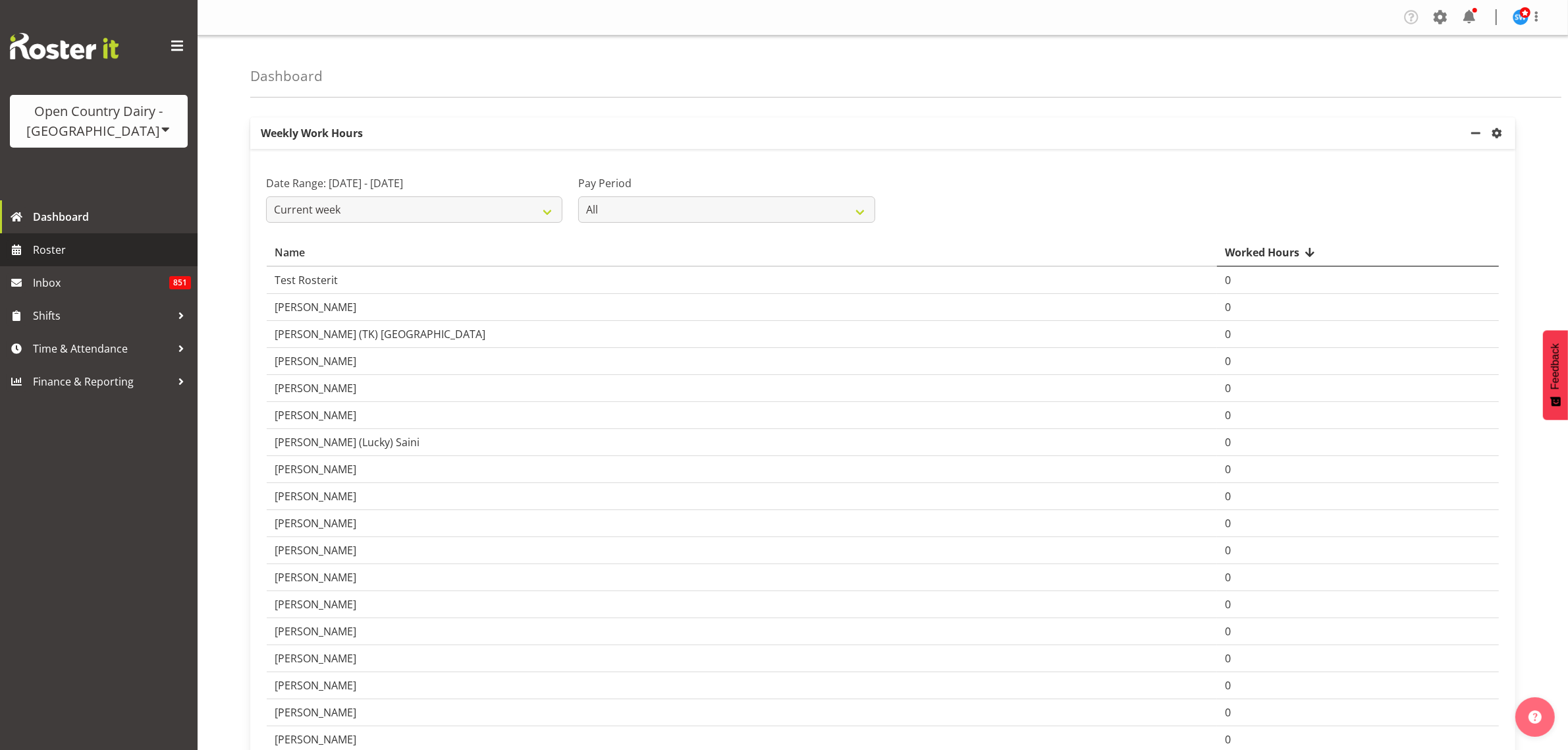
click at [39, 247] on span "Roster" at bounding box center [111, 249] width 158 height 20
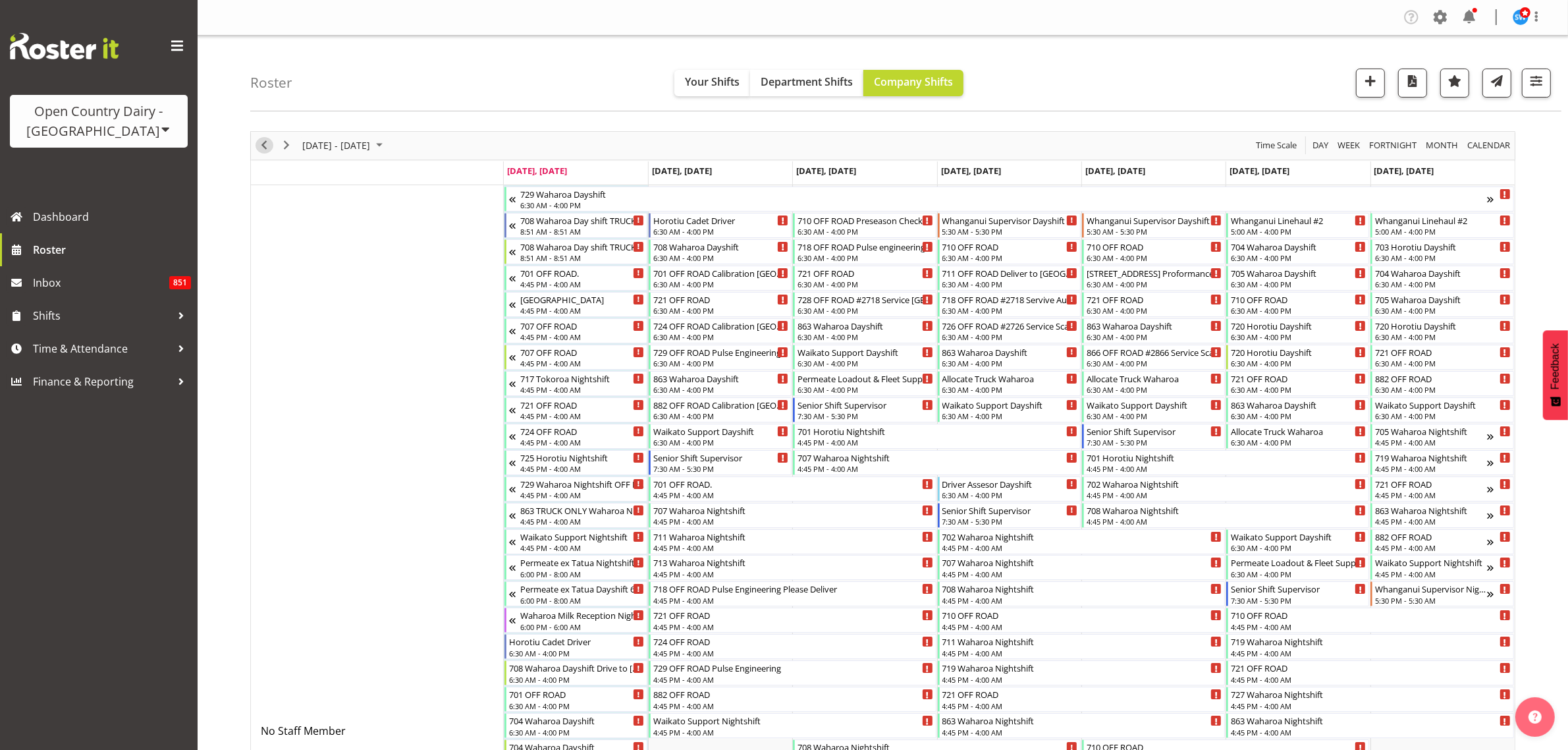
click at [269, 152] on span "Previous" at bounding box center [264, 145] width 16 height 17
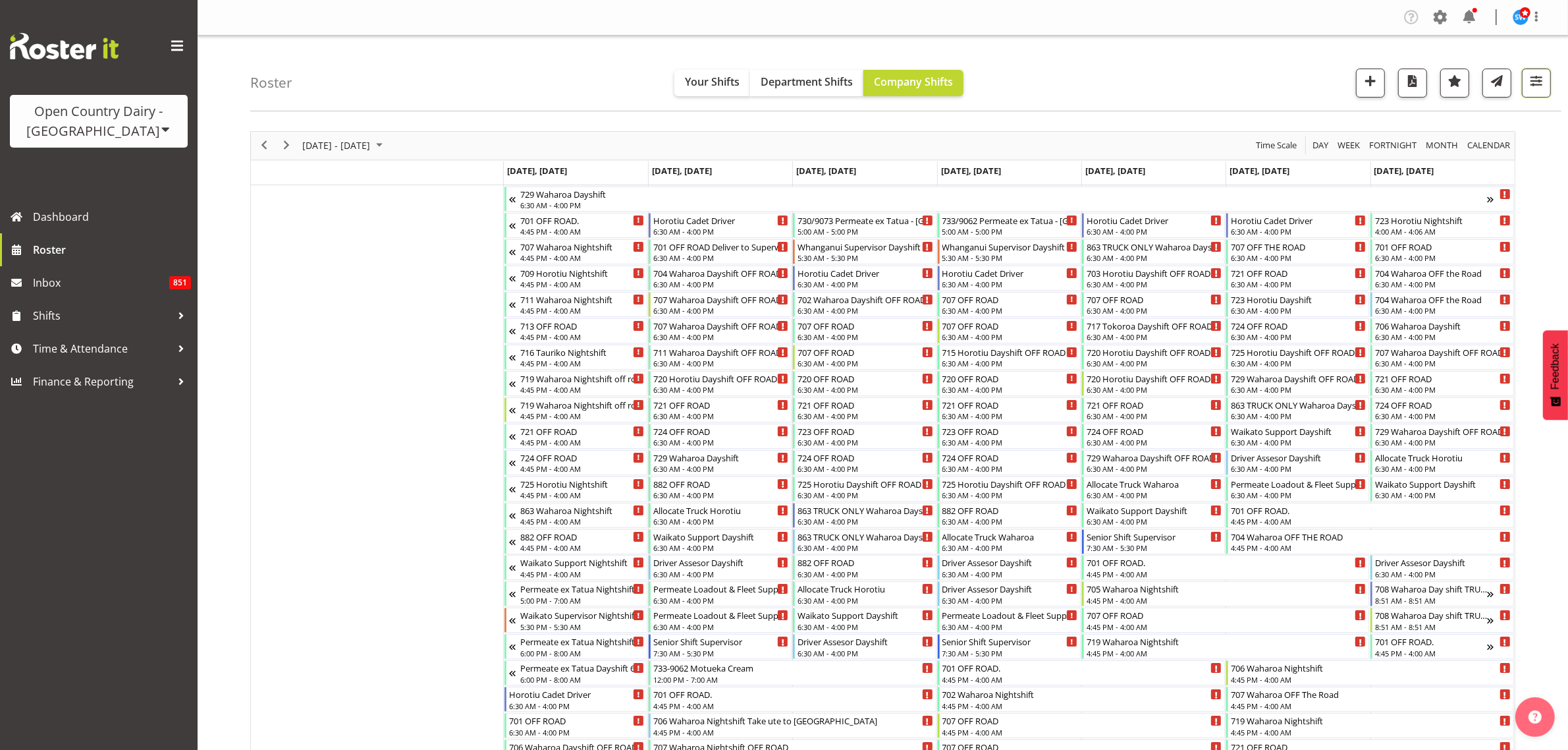
drag, startPoint x: 1545, startPoint y: 81, endPoint x: 1543, endPoint y: 125, distance: 44.0
click at [1545, 83] on span "button" at bounding box center [1537, 81] width 17 height 17
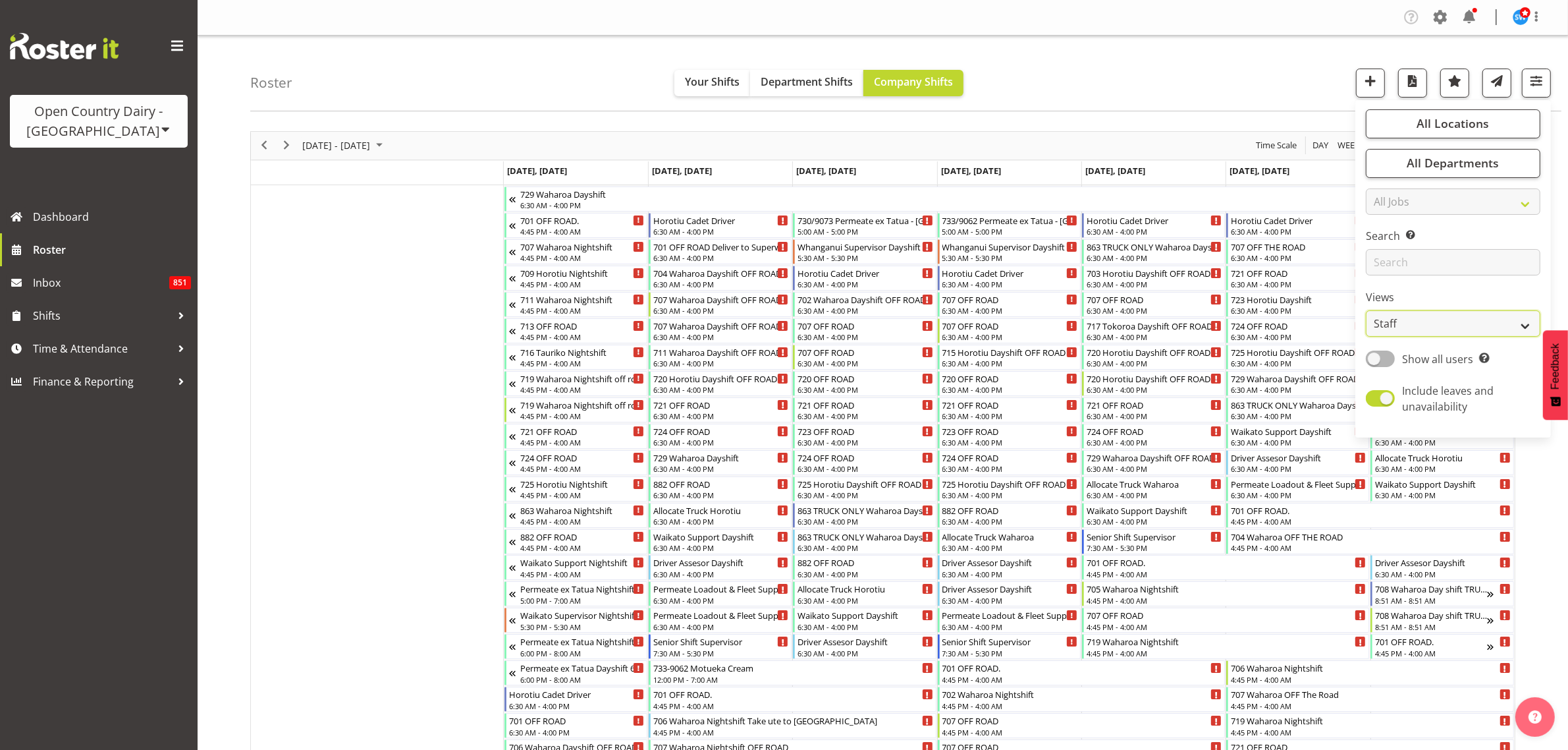
click at [1496, 319] on select "Staff Role Shift - Horizontal Shift - Vertical Staff - Location" at bounding box center [1454, 324] width 175 height 26
select select "shiftH"
click at [1367, 310] on select "Staff Role Shift - Horizontal Shift - Vertical Staff - Location" at bounding box center [1454, 324] width 175 height 26
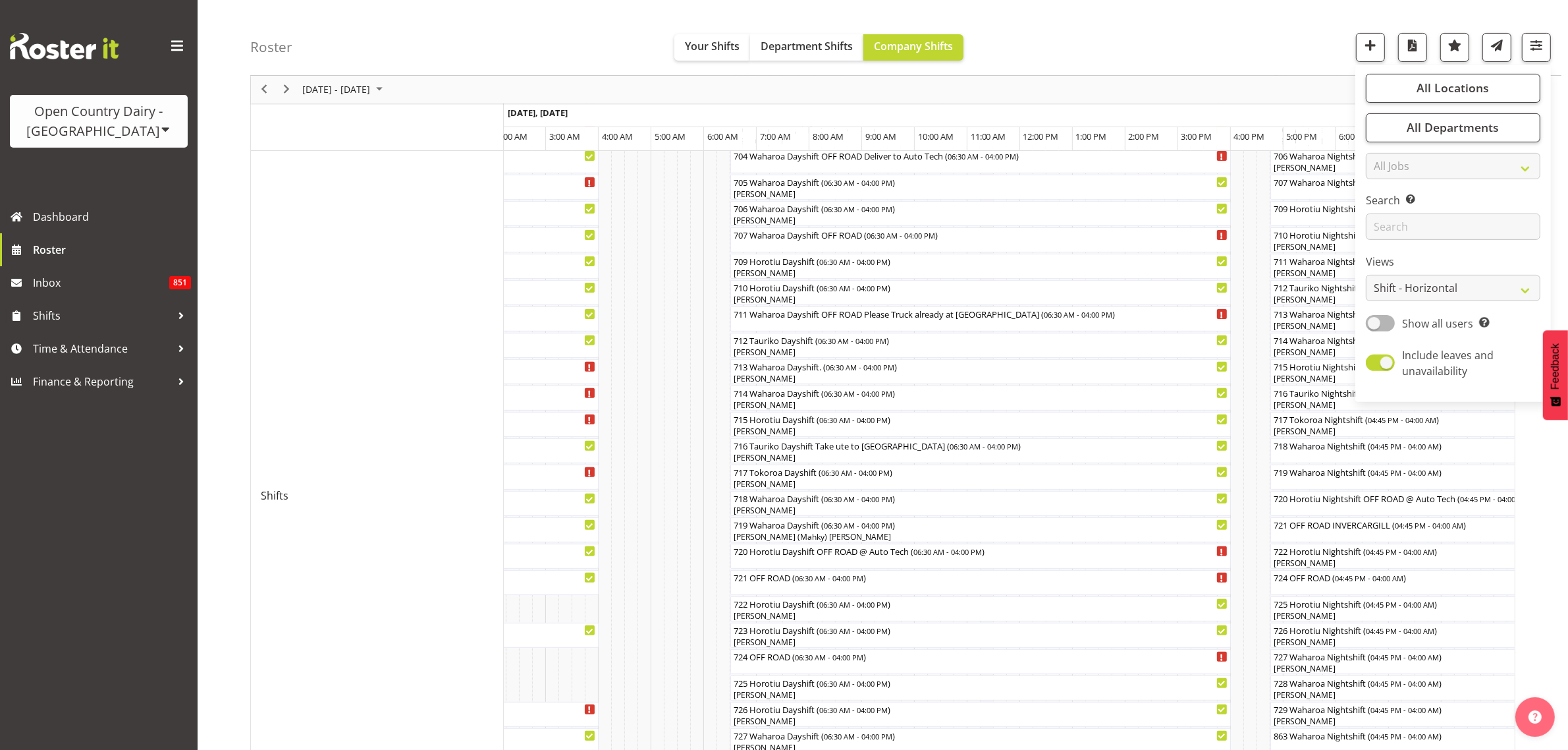
scroll to position [432, 0]
